Goal: Communication & Community: Answer question/provide support

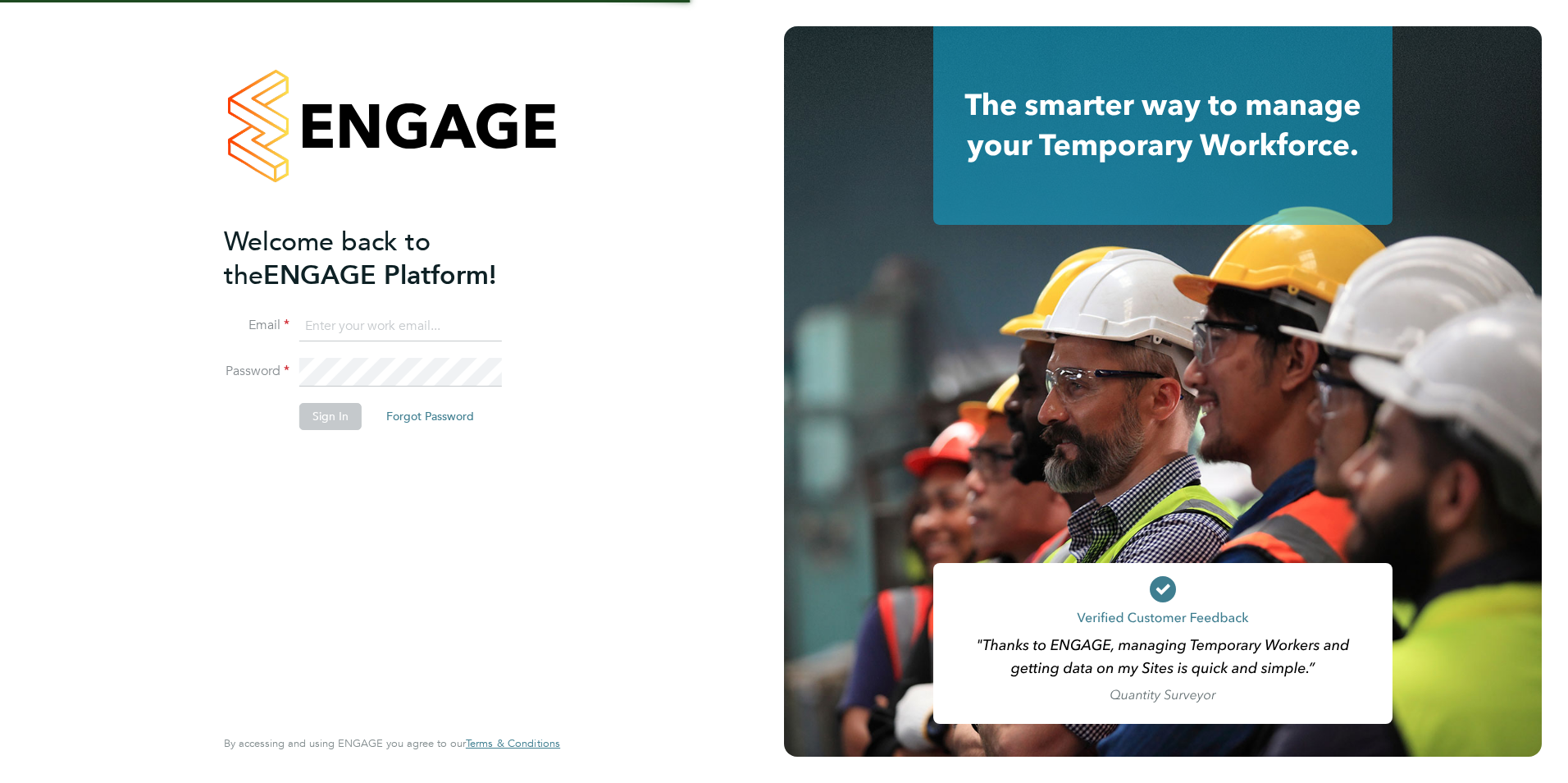
type input "[PERSON_NAME][EMAIL_ADDRESS][PERSON_NAME][DOMAIN_NAME]"
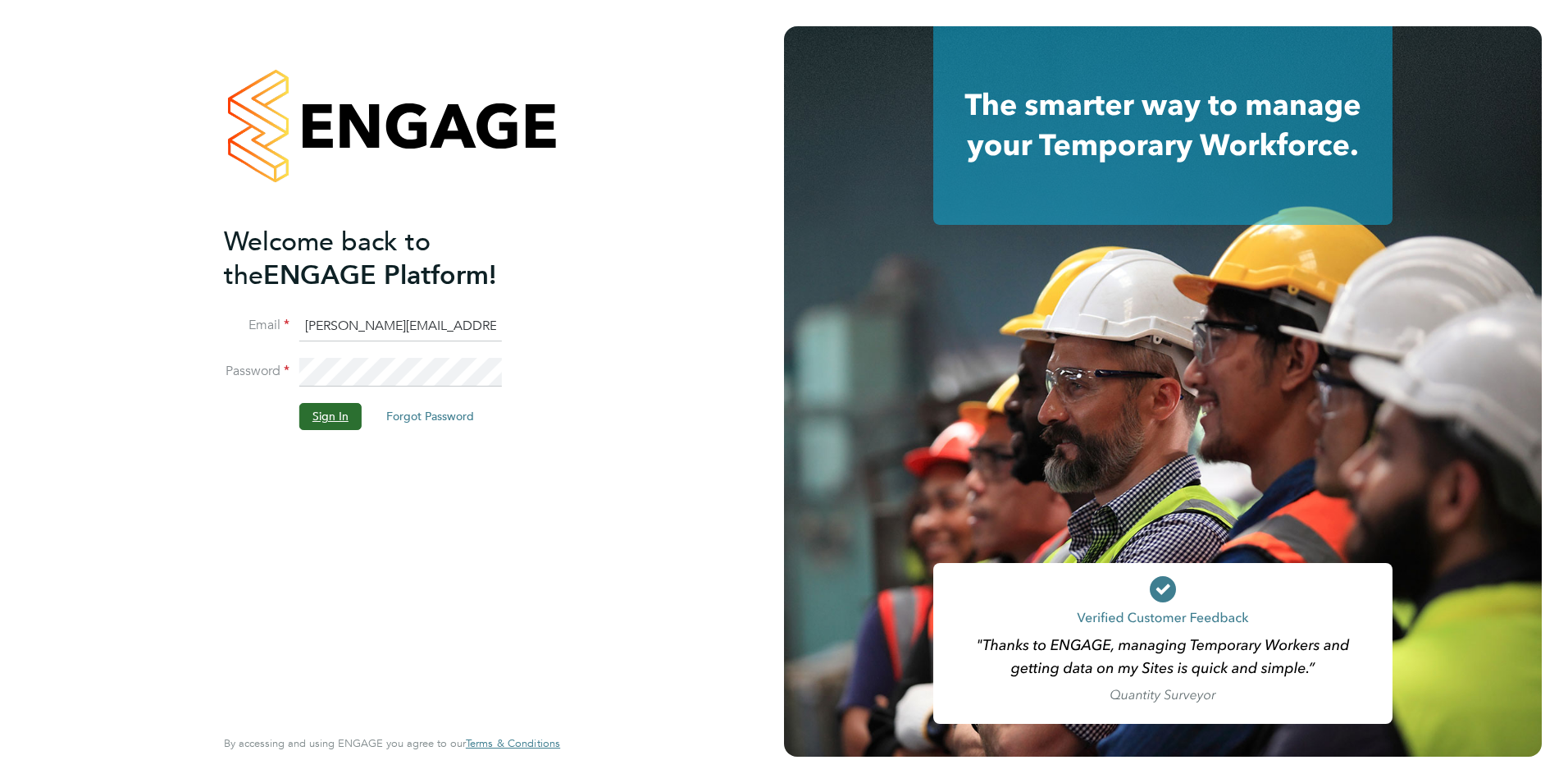
click at [344, 413] on button "Sign In" at bounding box center [330, 415] width 63 height 26
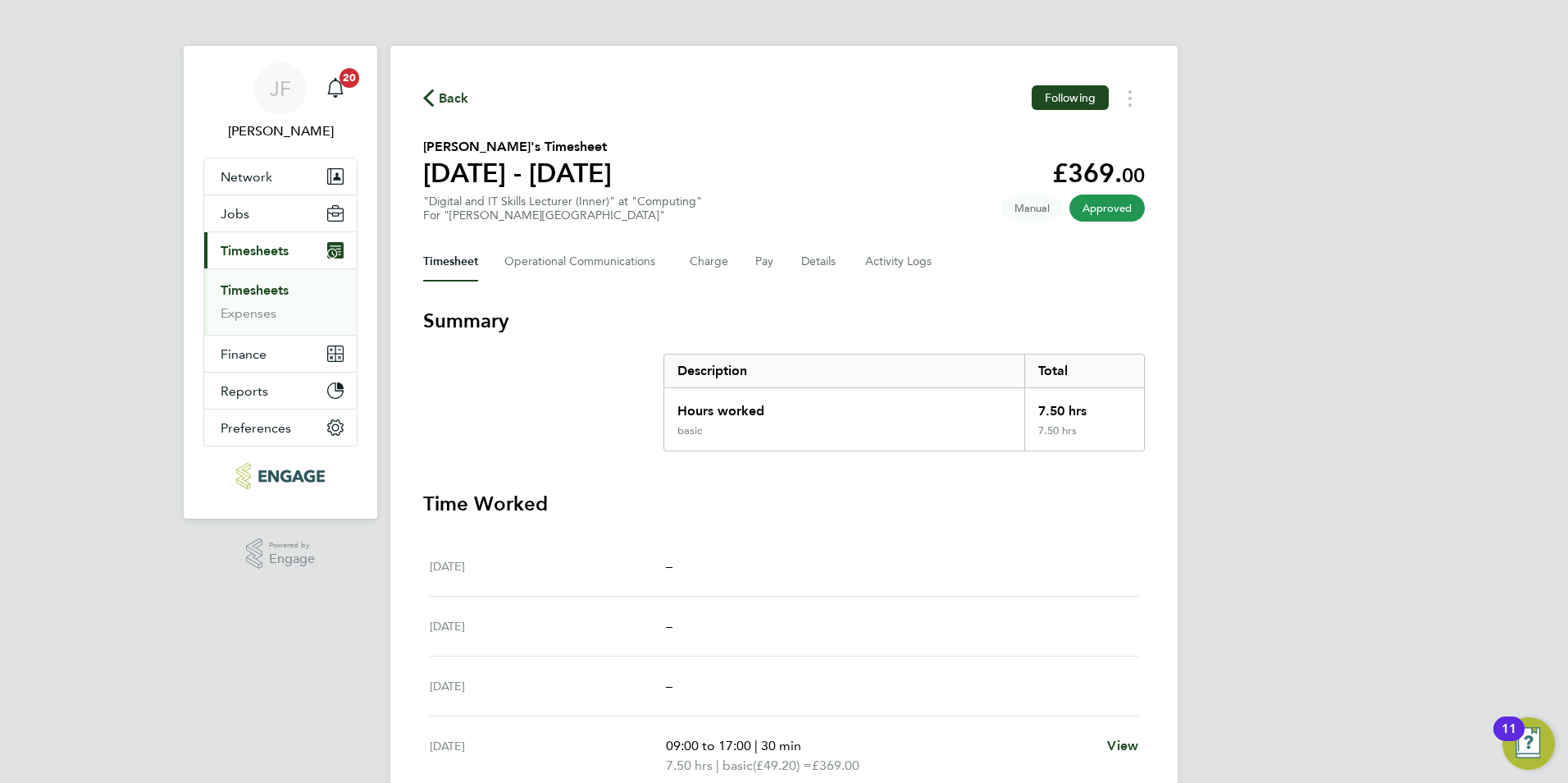
click at [290, 296] on li "Timesheets" at bounding box center [283, 294] width 124 height 23
click at [282, 292] on link "Timesheets" at bounding box center [255, 290] width 69 height 15
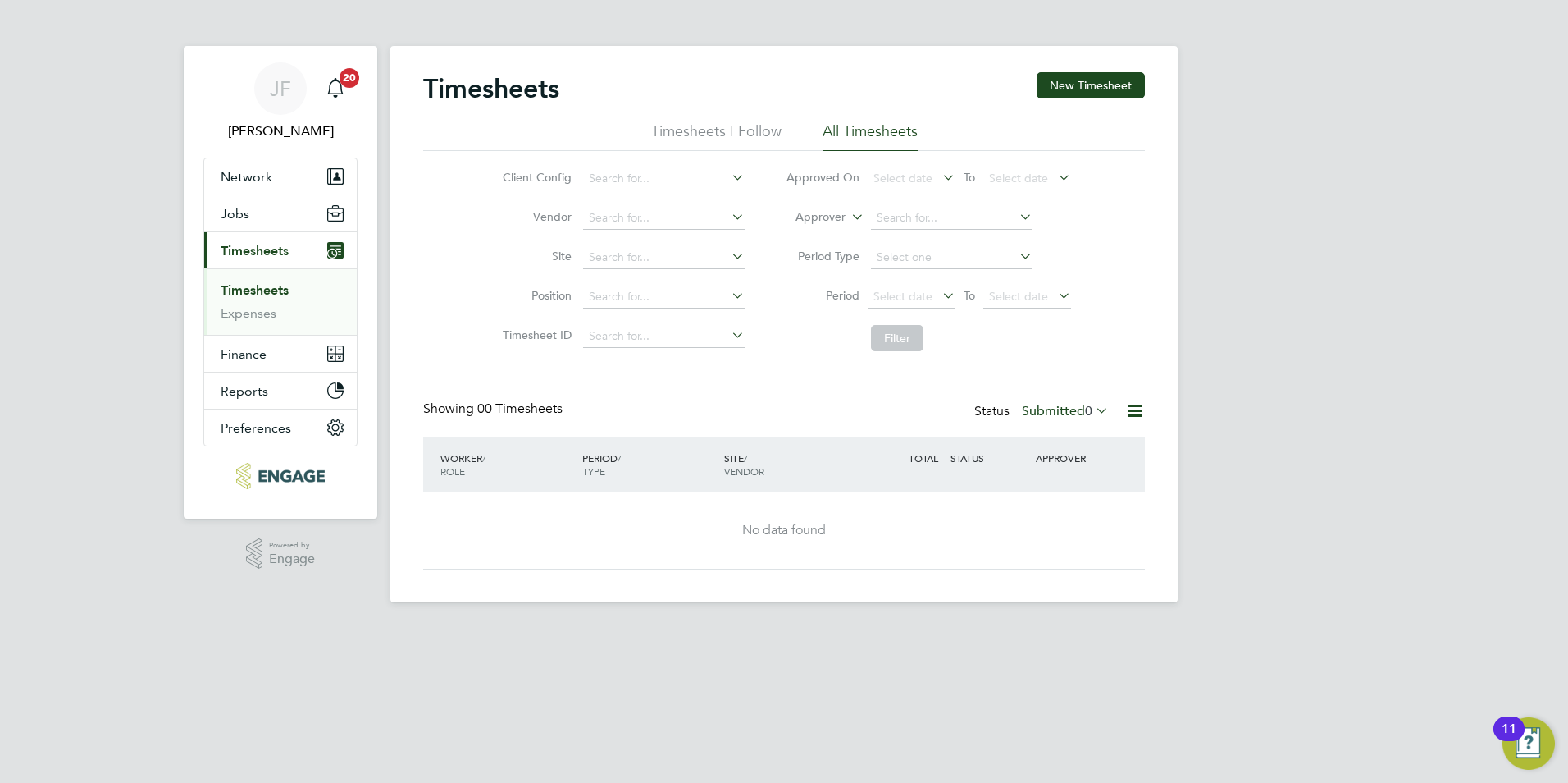
click at [269, 287] on link "Timesheets" at bounding box center [255, 290] width 69 height 15
click at [247, 215] on button "Jobs" at bounding box center [281, 212] width 152 height 36
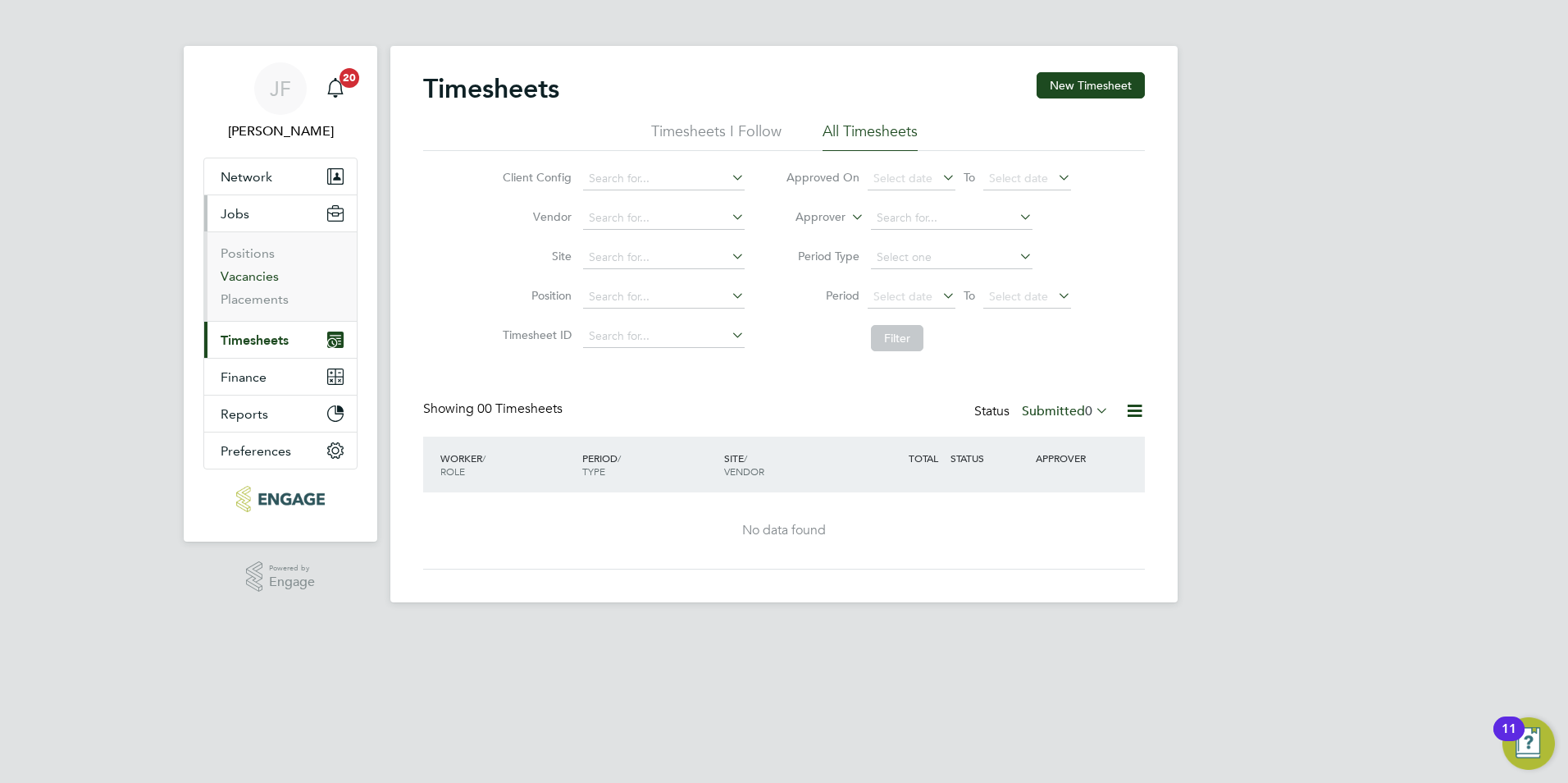
click at [262, 269] on link "Vacancies" at bounding box center [250, 276] width 58 height 15
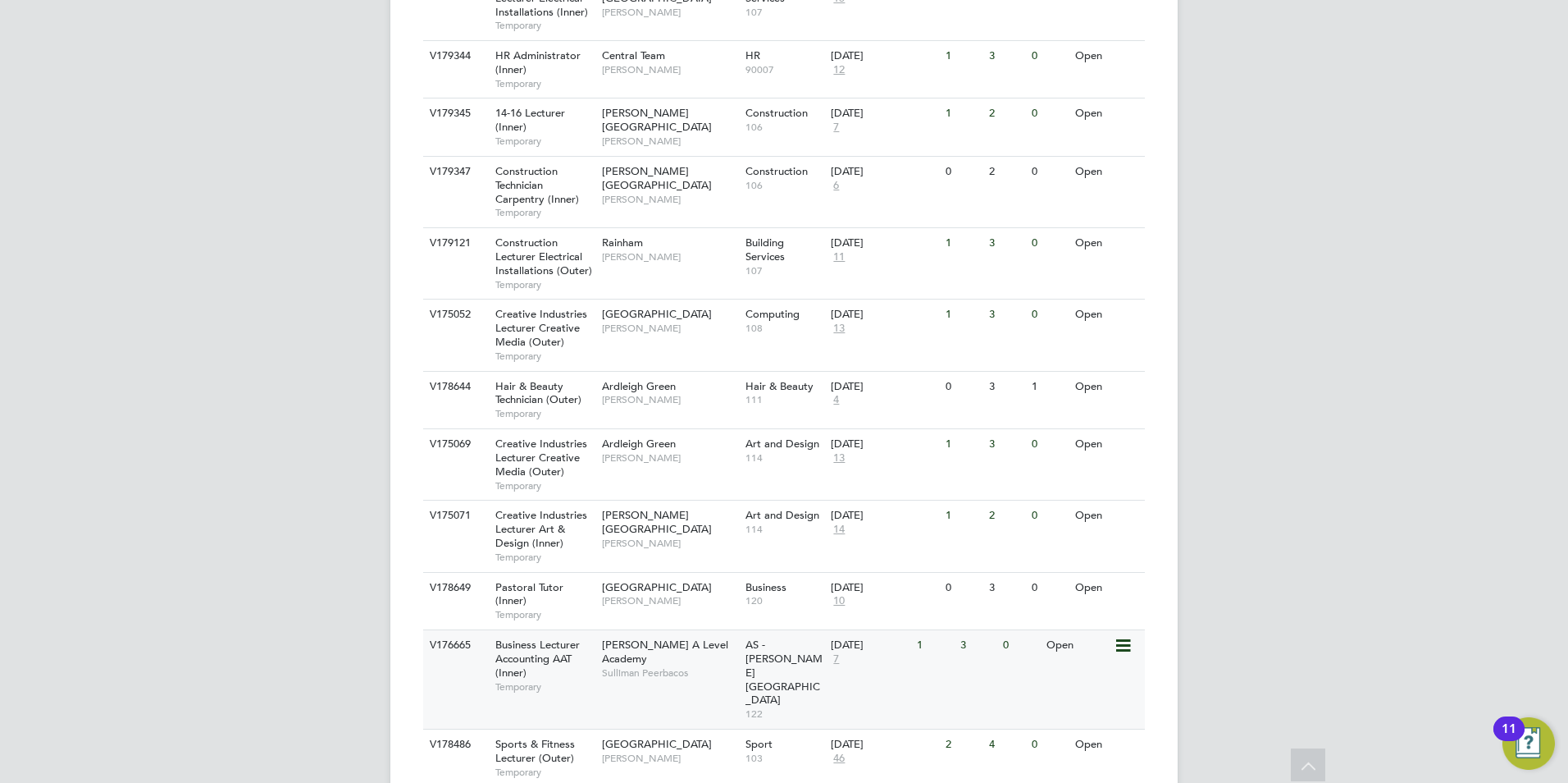
scroll to position [1389, 0]
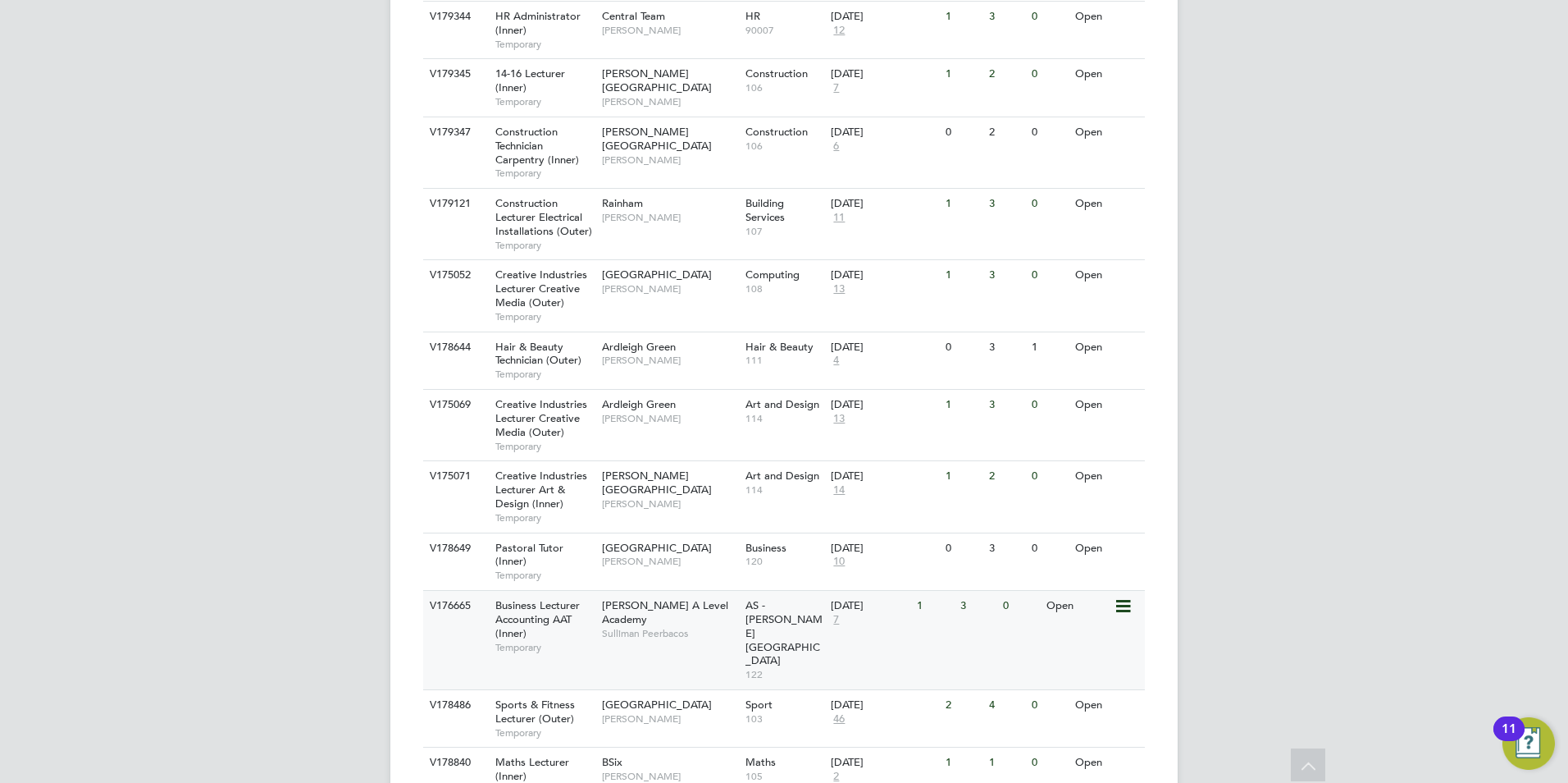
click at [671, 627] on span "Sulliman Peerbacos" at bounding box center [670, 633] width 135 height 14
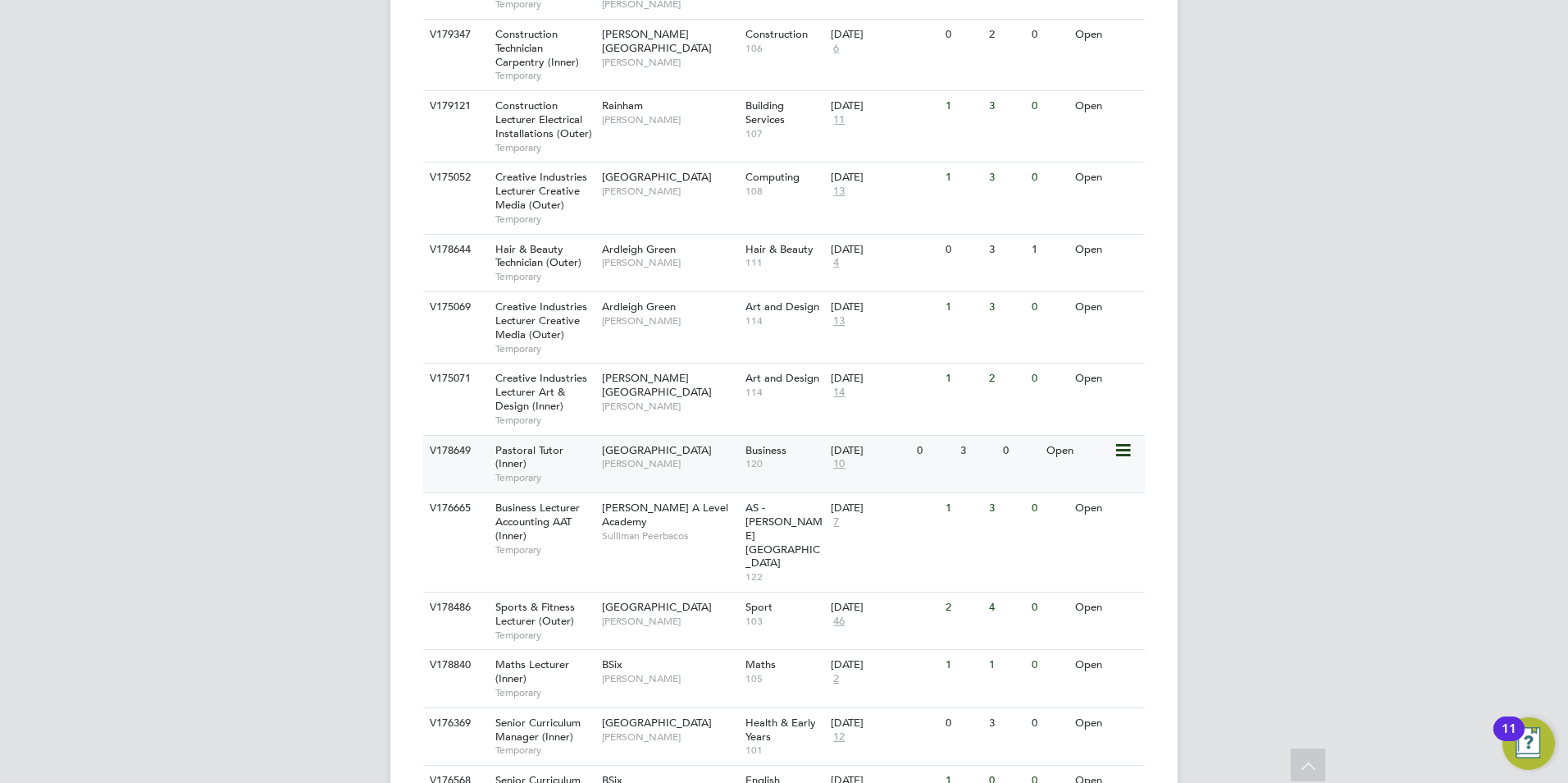
scroll to position [1490, 0]
click at [623, 670] on span "Rachel Cook" at bounding box center [670, 677] width 135 height 14
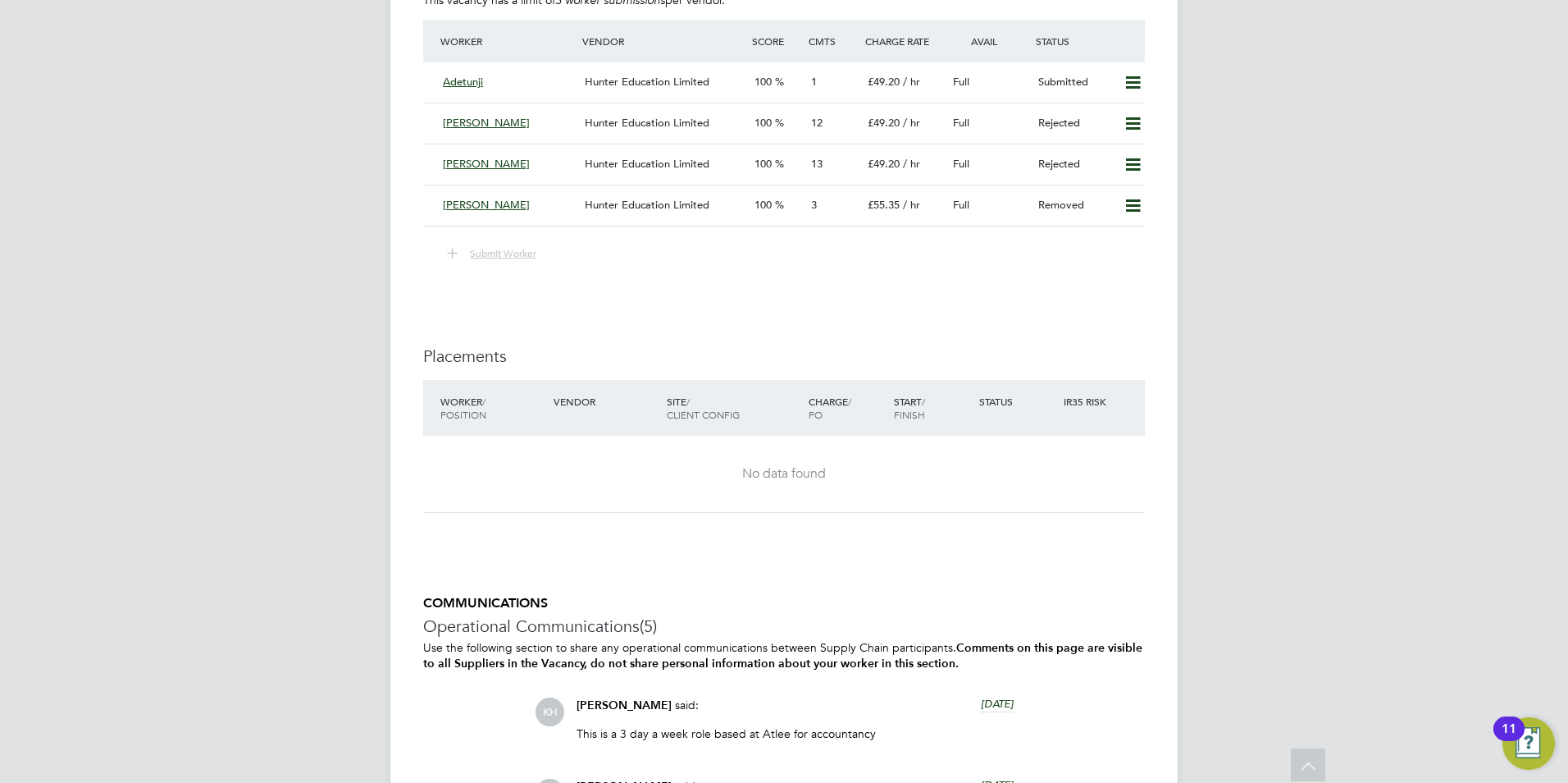
scroll to position [2853, 0]
click at [671, 88] on span "Hunter Education Limited" at bounding box center [646, 82] width 124 height 14
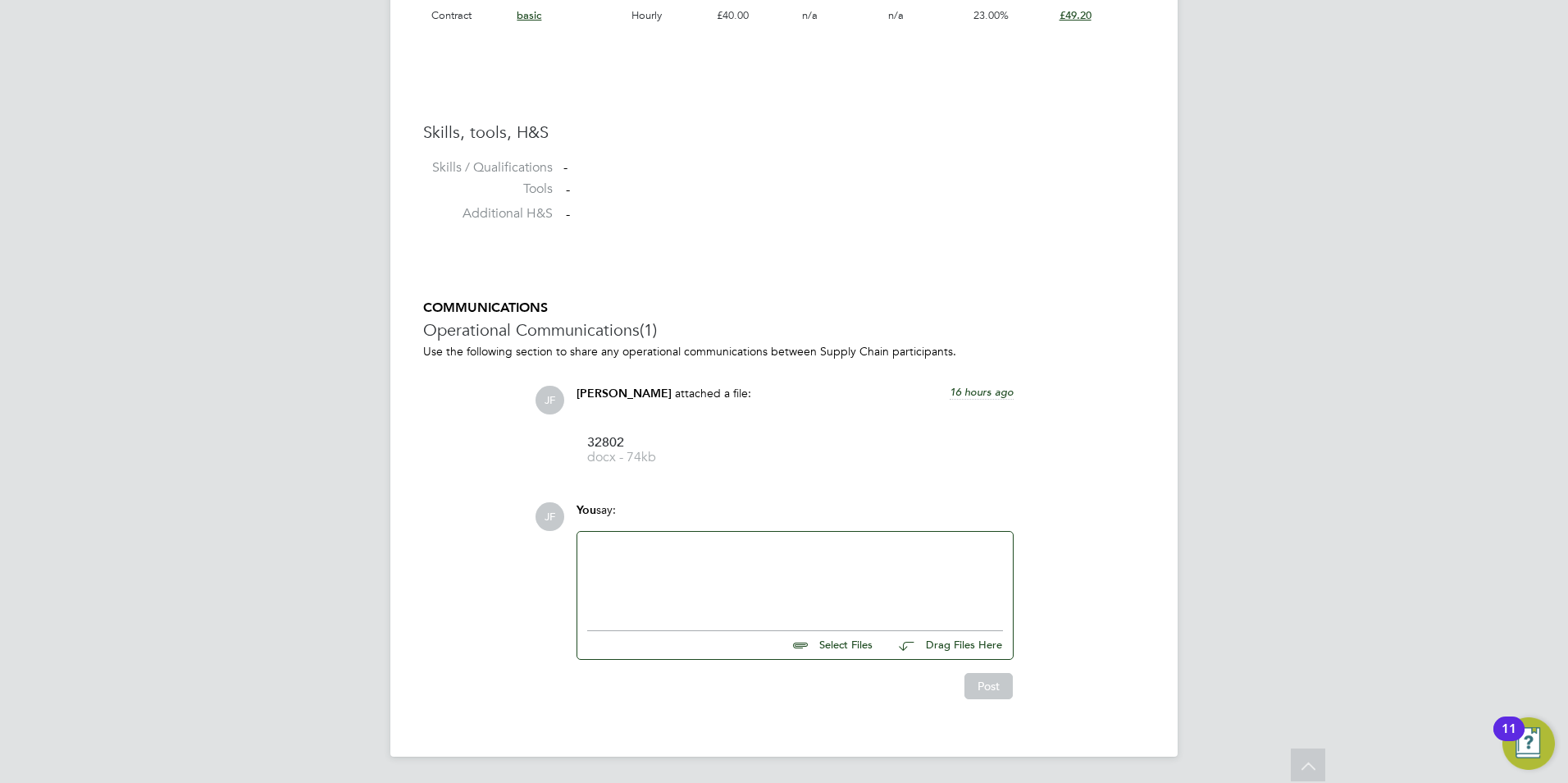
click at [674, 570] on div at bounding box center [795, 576] width 416 height 70
click at [628, 442] on span "32802" at bounding box center [653, 442] width 131 height 13
click at [747, 601] on div "Hi, is this role still a need. Adetunji is very keen to discuss this position f…" at bounding box center [795, 576] width 416 height 70
click at [669, 602] on div "Hi, is this role still a need. Adetunji is very keen to discuss this position f…" at bounding box center [795, 576] width 416 height 70
click at [627, 601] on div "Hi, is this role still a need. Adetunji is very keen to discuss this position f…" at bounding box center [795, 576] width 416 height 70
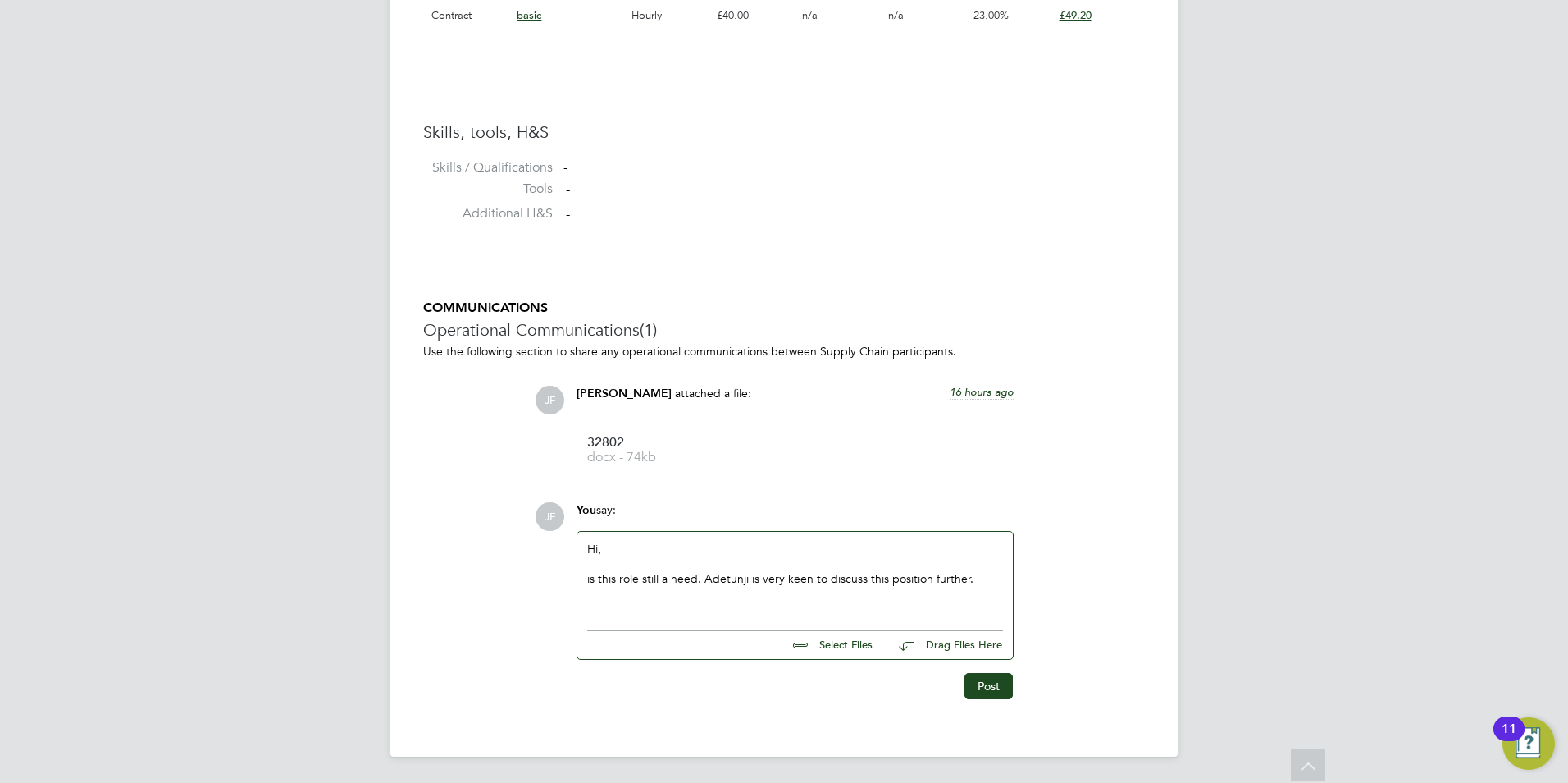
click at [969, 587] on div "Hi, is this role still a need. Adetunji is very keen to discuss this position f…" at bounding box center [795, 576] width 416 height 70
click at [984, 688] on button "Post" at bounding box center [989, 687] width 48 height 26
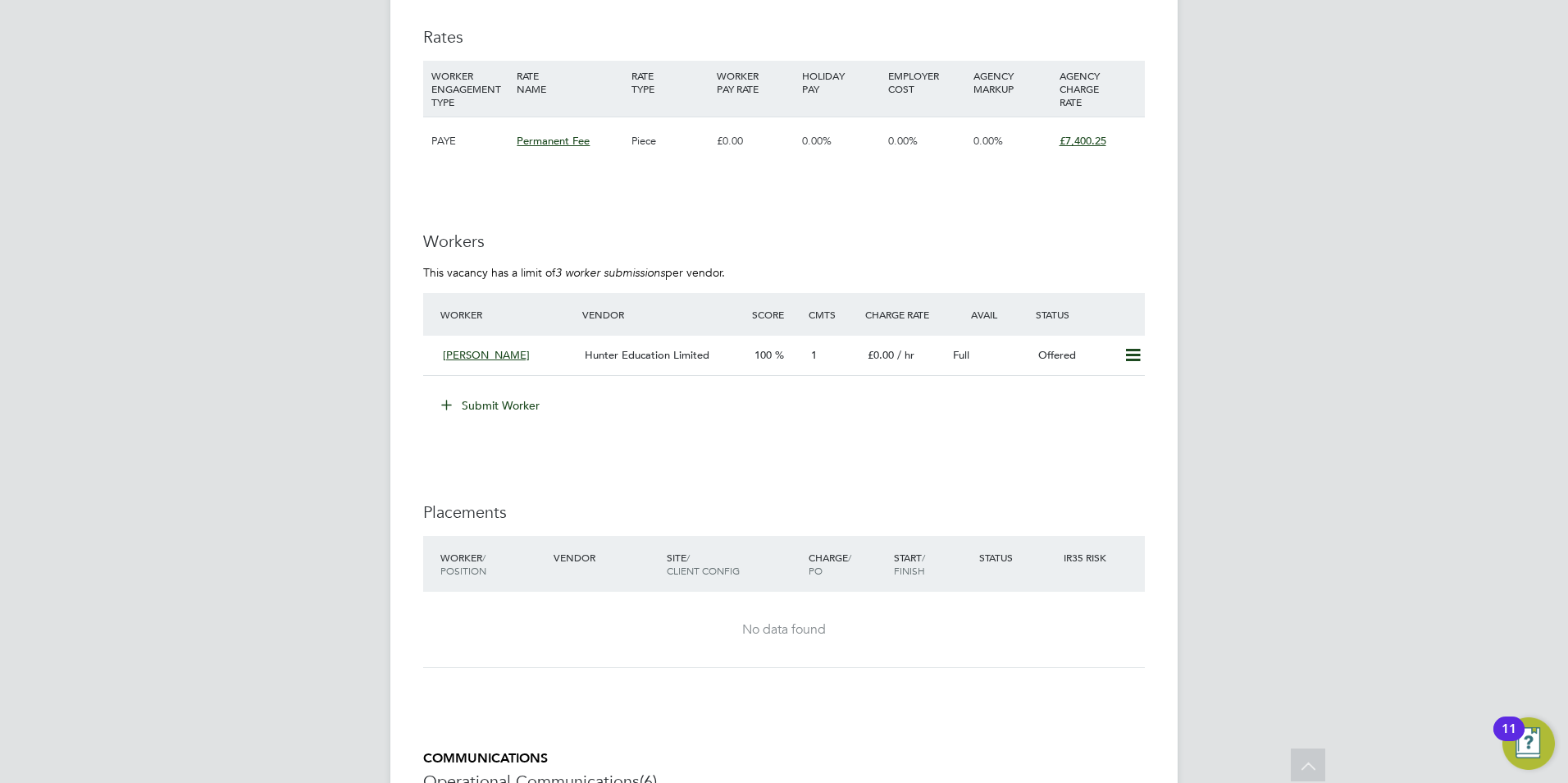
scroll to position [2960, 0]
click at [1133, 359] on icon at bounding box center [1133, 357] width 20 height 14
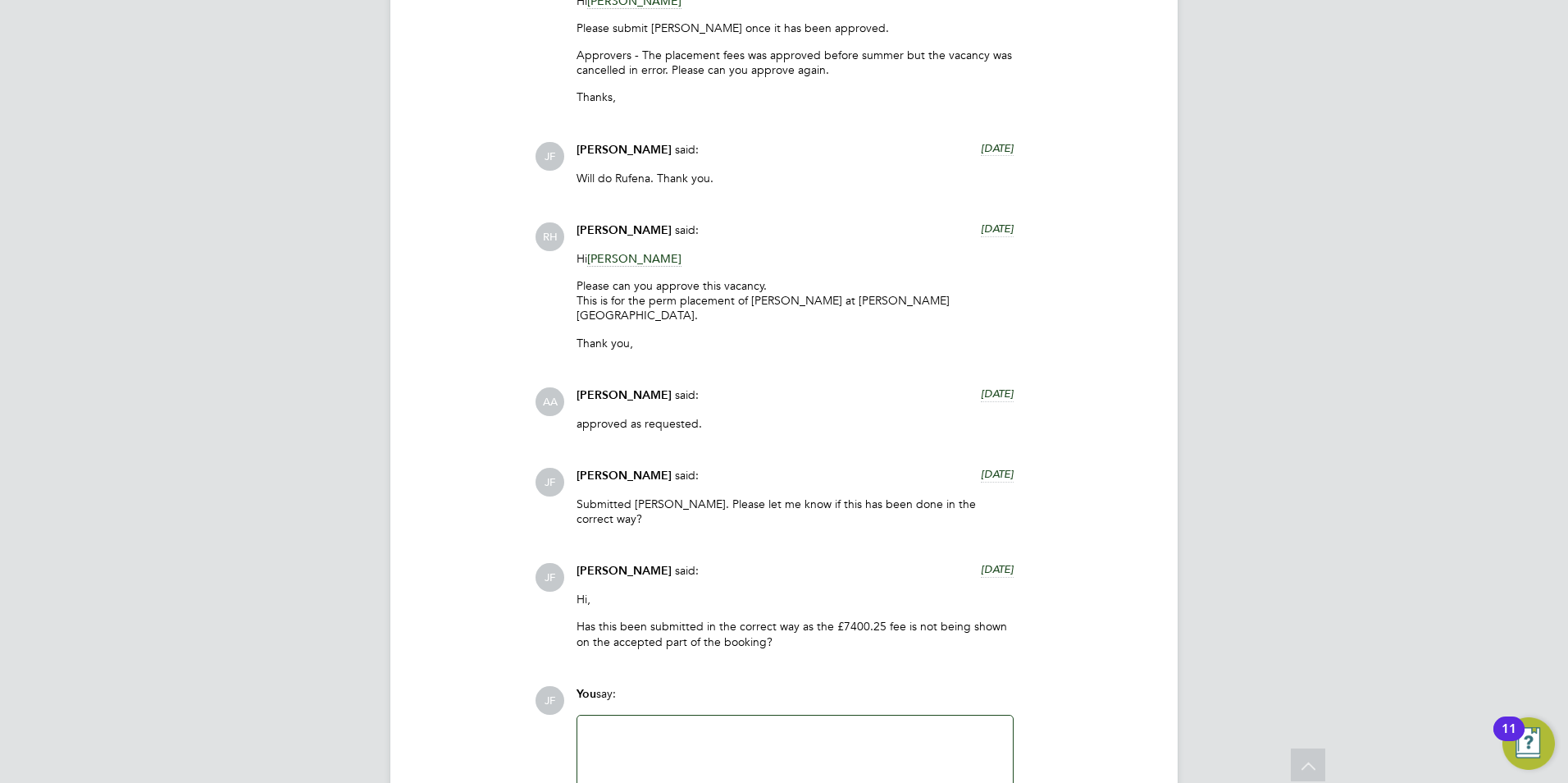
scroll to position [3906, 0]
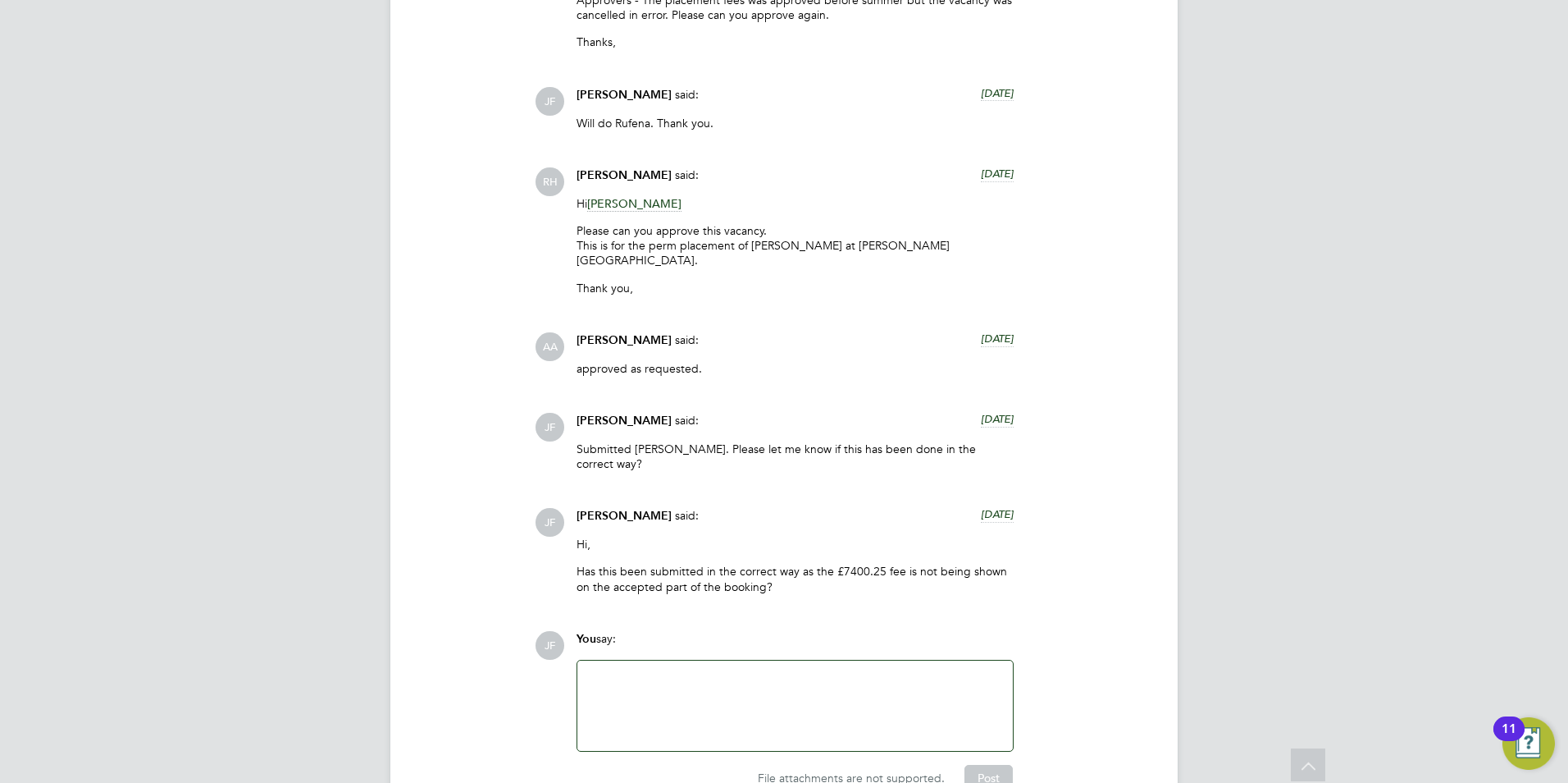
click at [636, 671] on div at bounding box center [795, 706] width 416 height 70
click at [976, 765] on button "Post" at bounding box center [989, 777] width 48 height 26
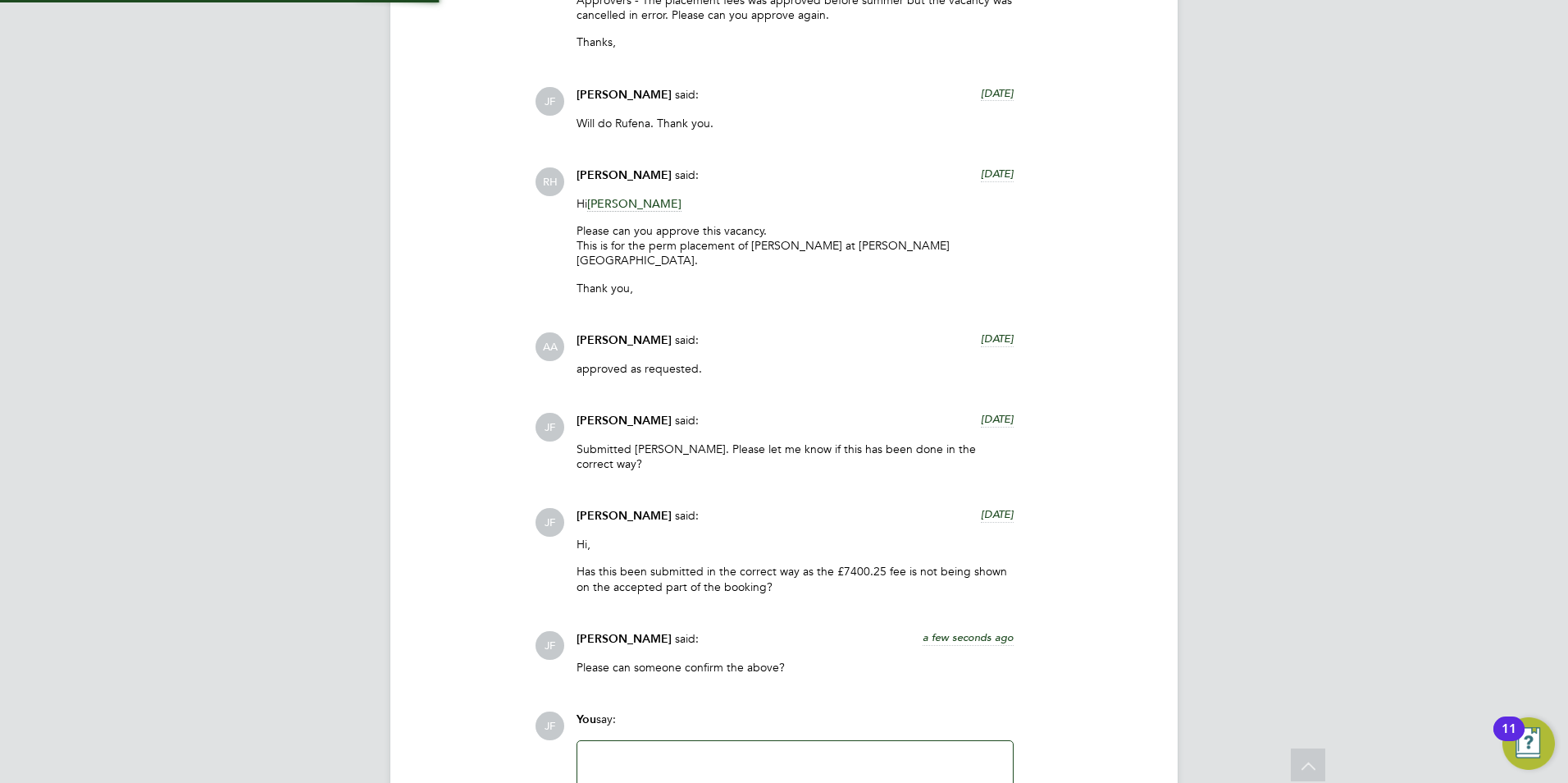
scroll to position [4046, 0]
